Goal: Task Accomplishment & Management: Manage account settings

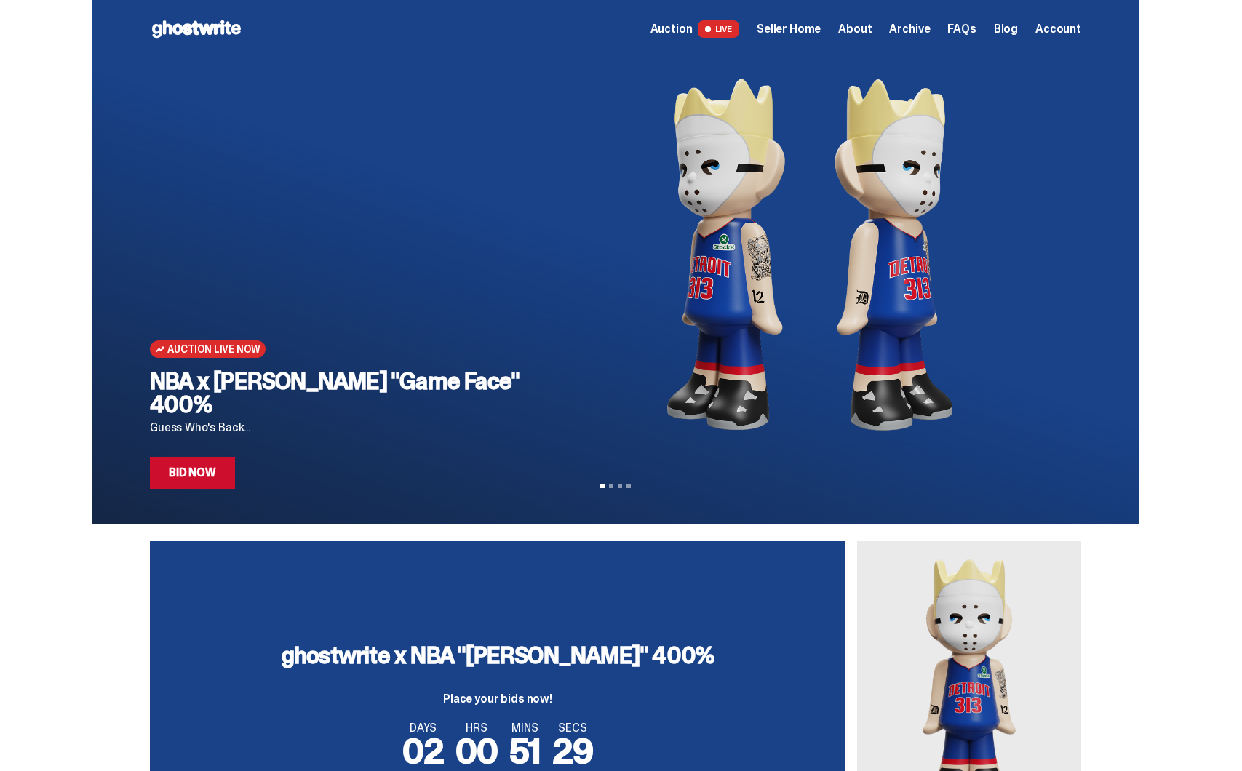
click at [800, 23] on span "Seller Home" at bounding box center [789, 29] width 64 height 12
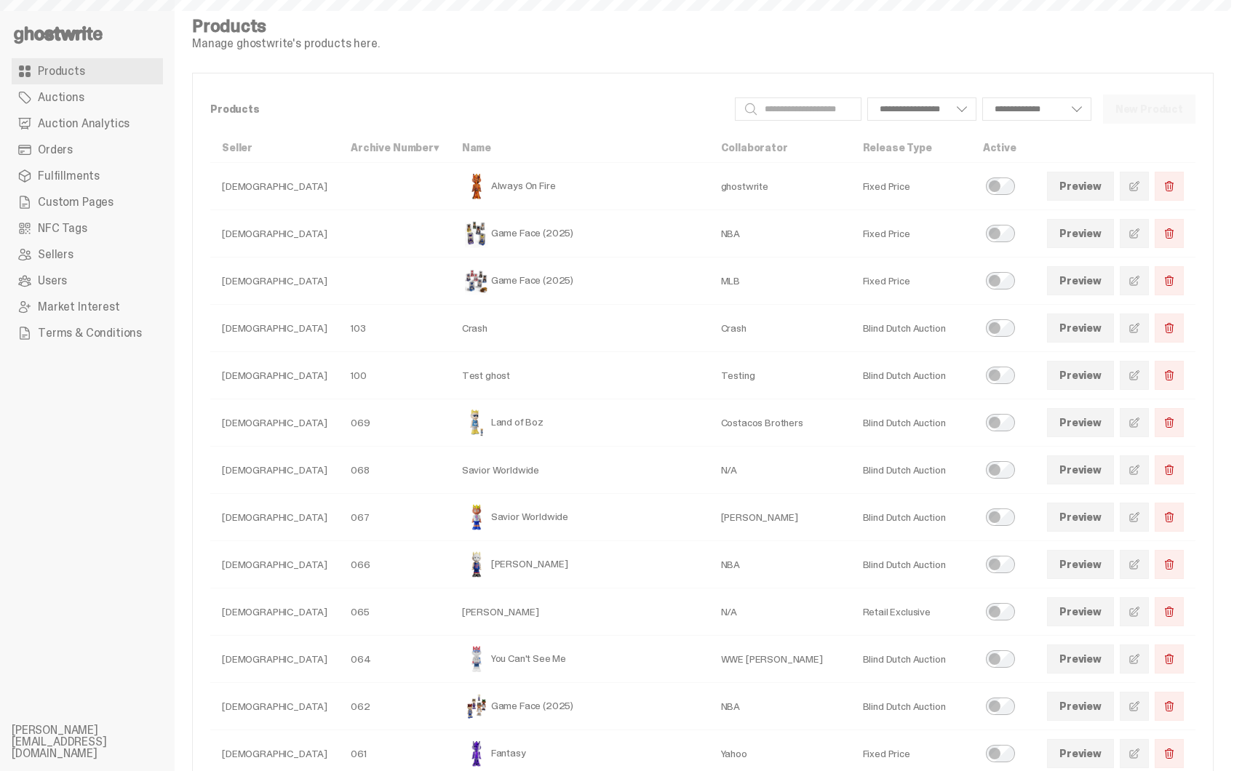
select select
click at [89, 118] on span "Auction Analytics" at bounding box center [84, 124] width 92 height 12
